Goal: Navigation & Orientation: Find specific page/section

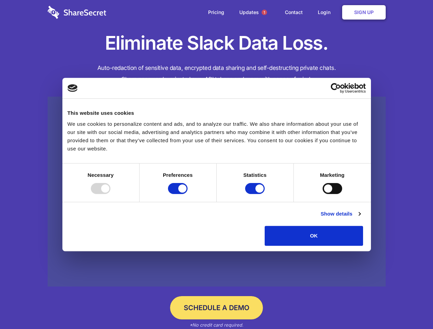
click at [110, 194] on div at bounding box center [101, 188] width 20 height 11
click at [187, 194] on input "Preferences" at bounding box center [178, 188] width 20 height 11
checkbox input "false"
click at [256, 194] on input "Statistics" at bounding box center [255, 188] width 20 height 11
checkbox input "false"
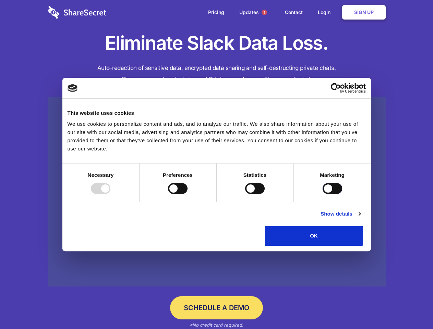
click at [322, 194] on input "Marketing" at bounding box center [332, 188] width 20 height 11
checkbox input "true"
click at [360, 218] on link "Show details" at bounding box center [340, 214] width 40 height 8
click at [0, 0] on li "Necessary 7 Necessary cookies help make a website usable by enabling basic func…" at bounding box center [0, 0] width 0 height 0
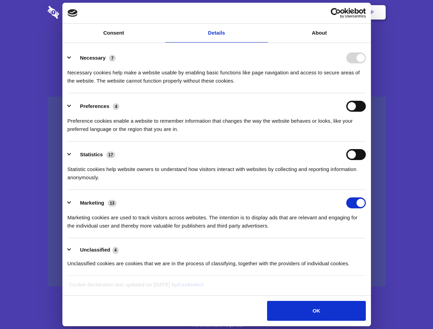
click at [264, 12] on span "1" at bounding box center [263, 12] width 5 height 5
